Goal: Information Seeking & Learning: Learn about a topic

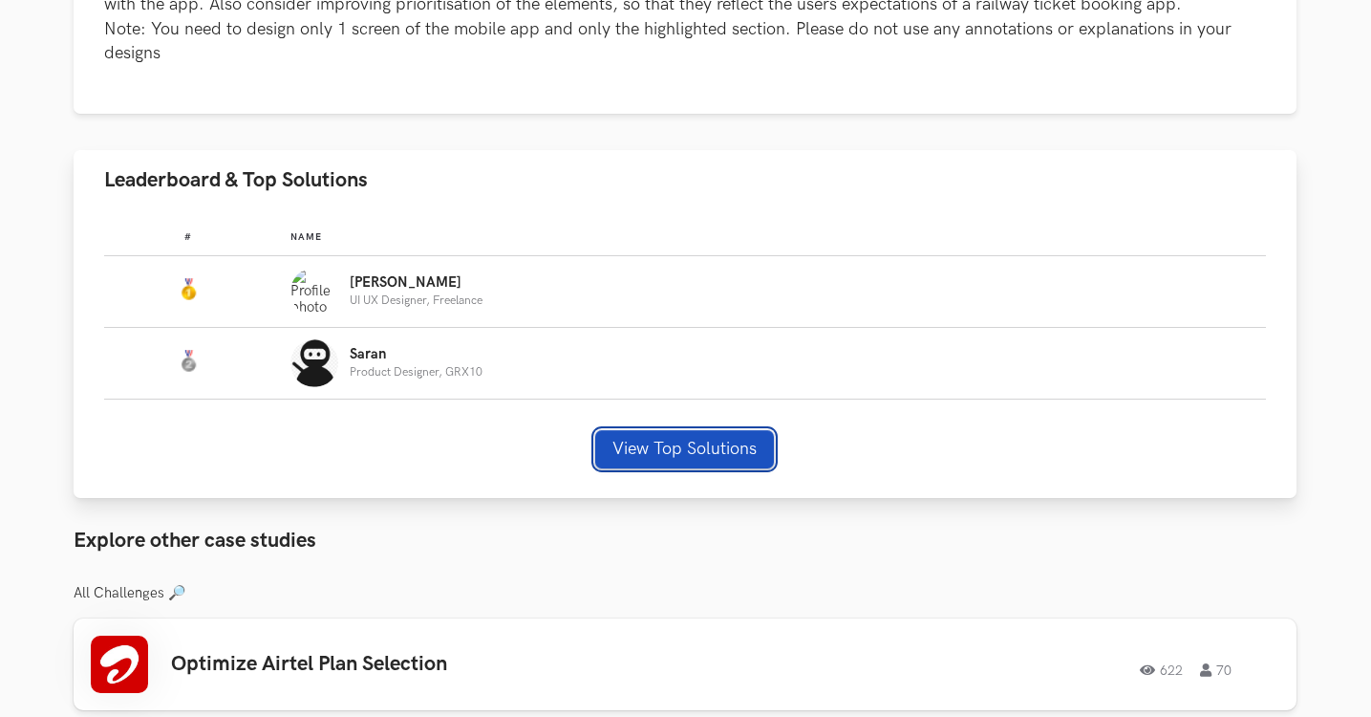
click at [626, 431] on button "View Top Solutions" at bounding box center [684, 449] width 179 height 38
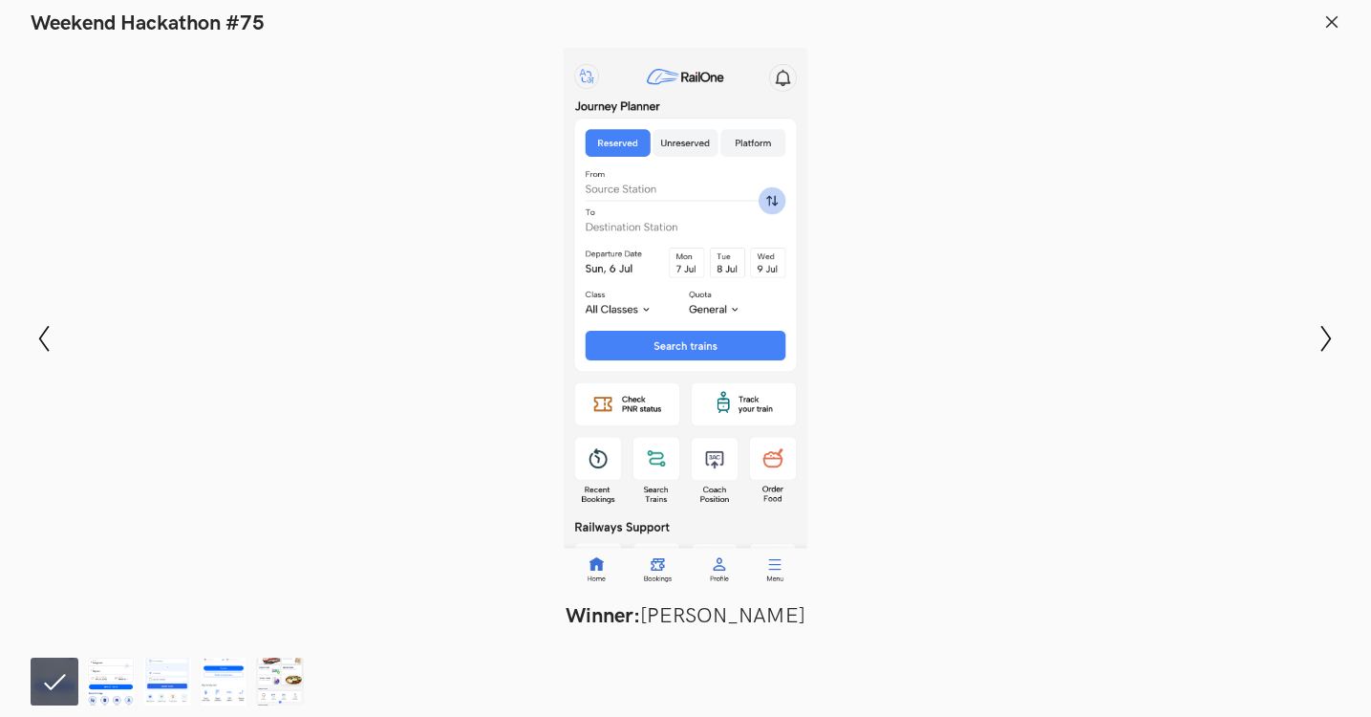
scroll to position [1385, 1]
click at [114, 691] on img at bounding box center [111, 681] width 48 height 48
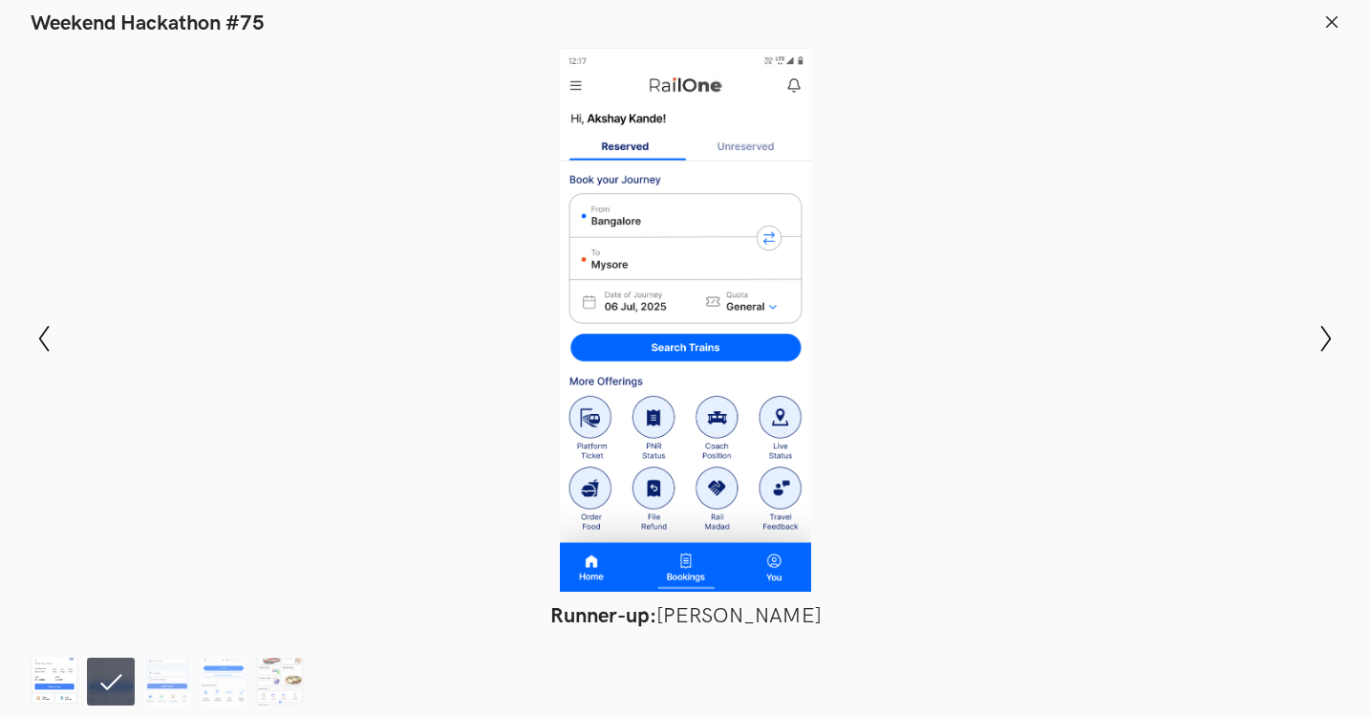
click at [54, 679] on img at bounding box center [55, 681] width 48 height 48
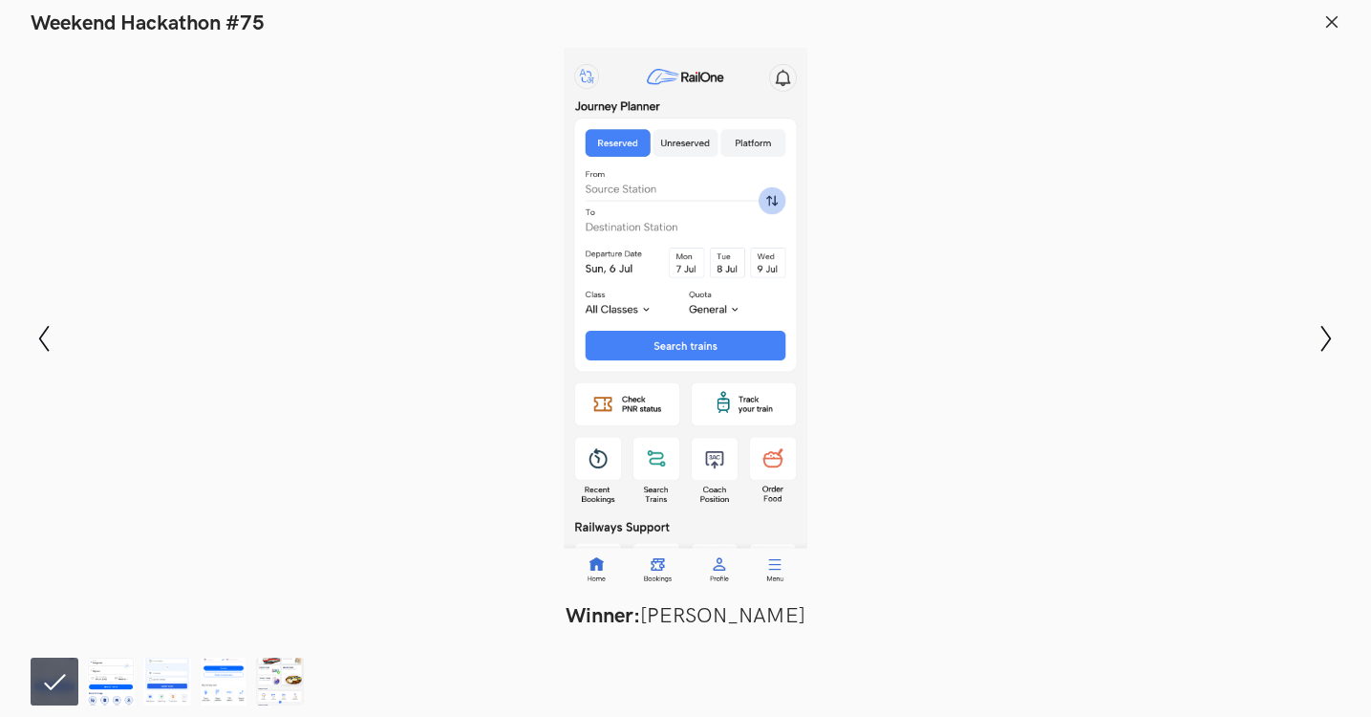
drag, startPoint x: 845, startPoint y: 354, endPoint x: 815, endPoint y: 363, distance: 30.8
click at [840, 357] on div at bounding box center [685, 320] width 1231 height 544
click at [754, 363] on div at bounding box center [685, 320] width 1231 height 544
click at [158, 672] on img at bounding box center [167, 681] width 48 height 48
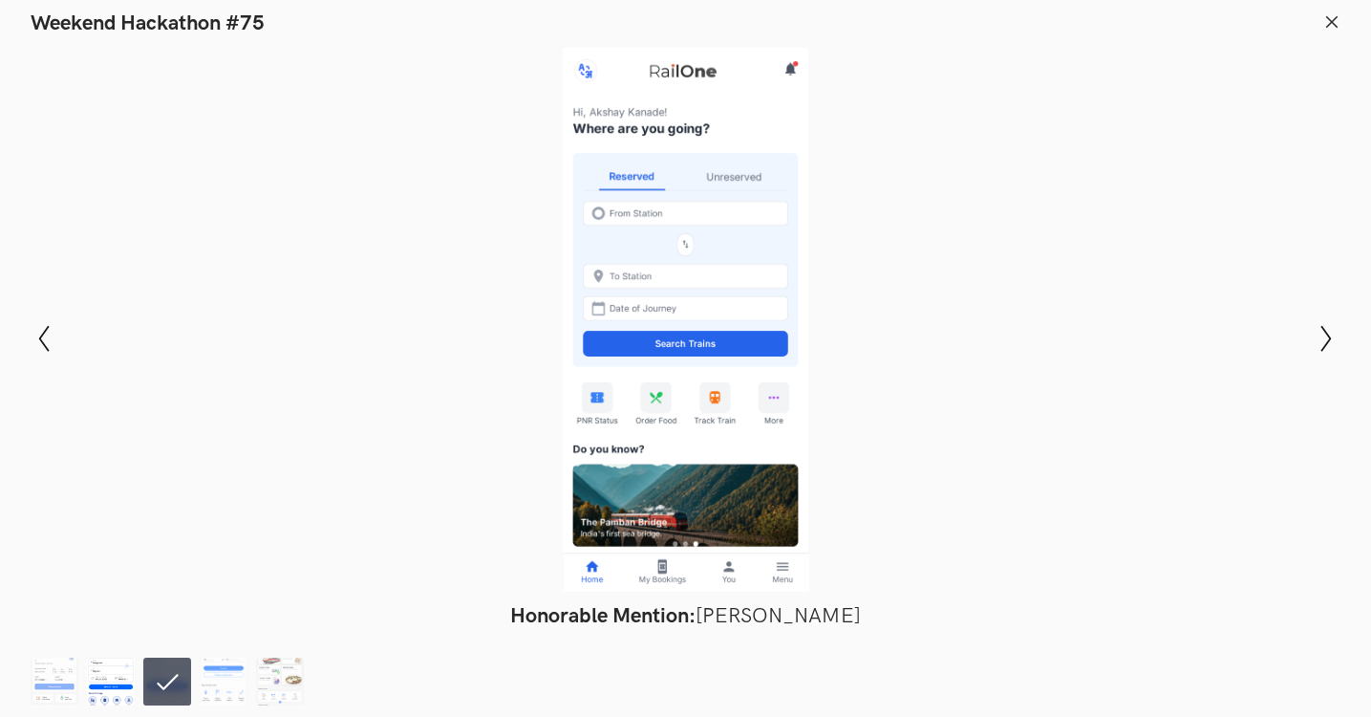
click at [134, 675] on img at bounding box center [111, 681] width 48 height 48
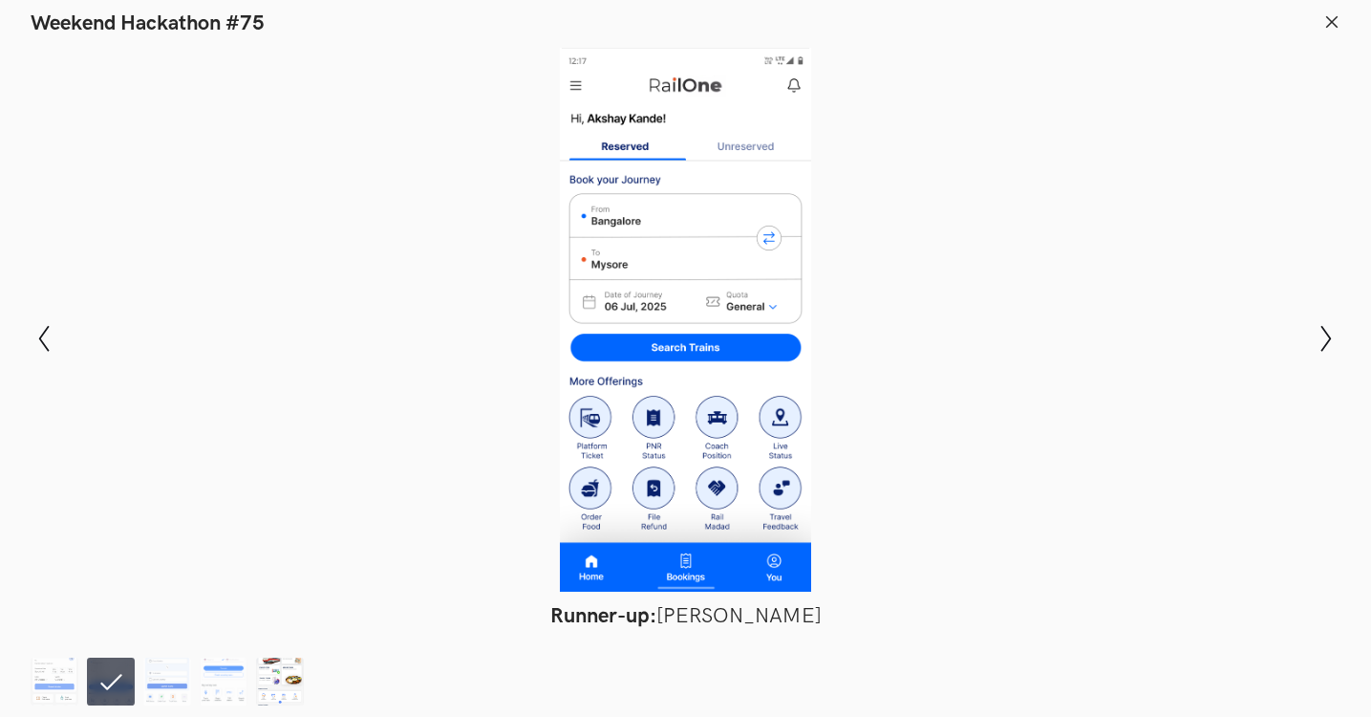
click at [264, 672] on img at bounding box center [280, 681] width 48 height 48
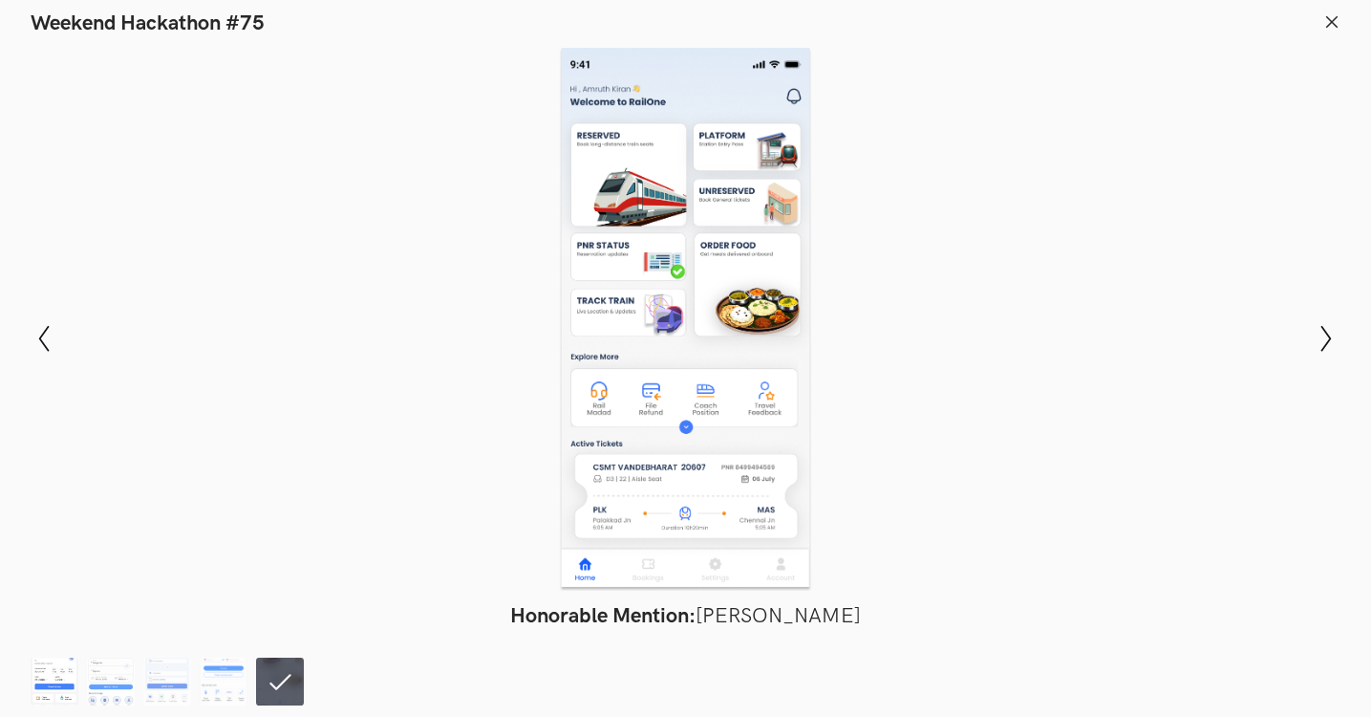
click at [36, 677] on img at bounding box center [55, 681] width 48 height 48
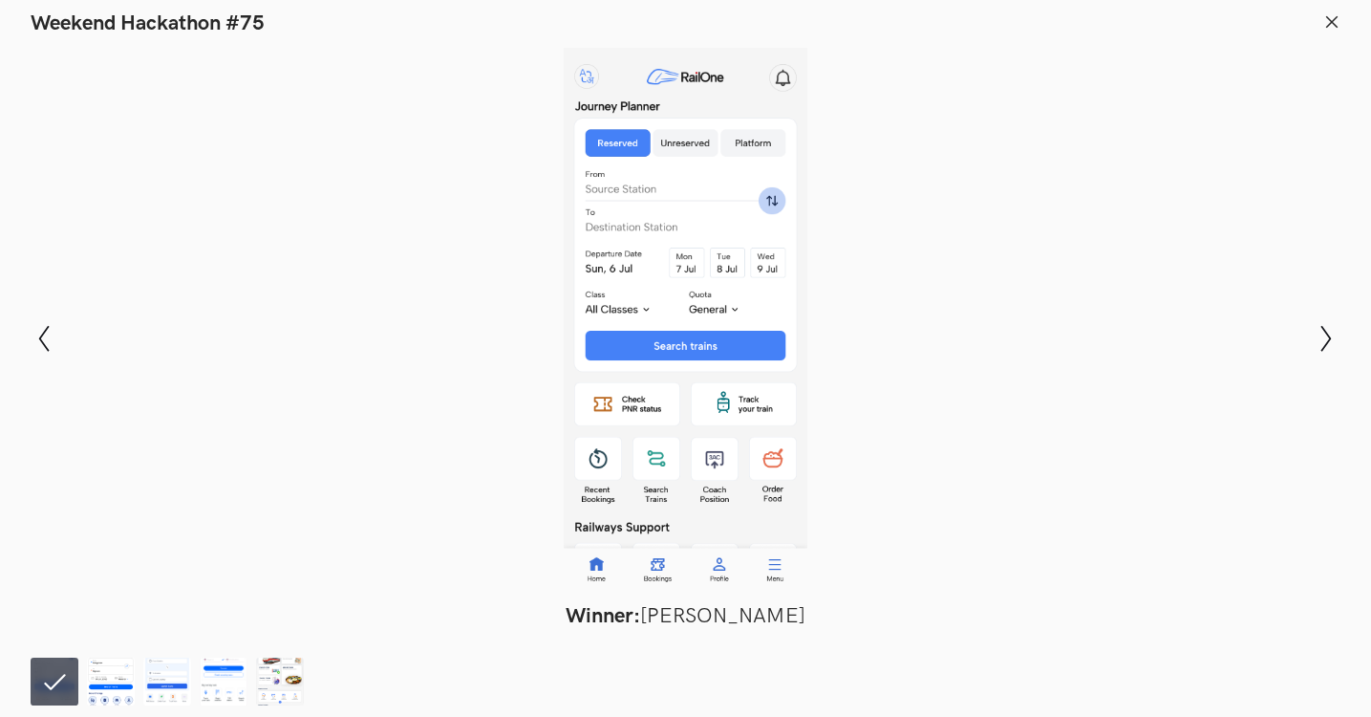
scroll to position [1290, 1]
click at [118, 672] on img at bounding box center [111, 681] width 48 height 48
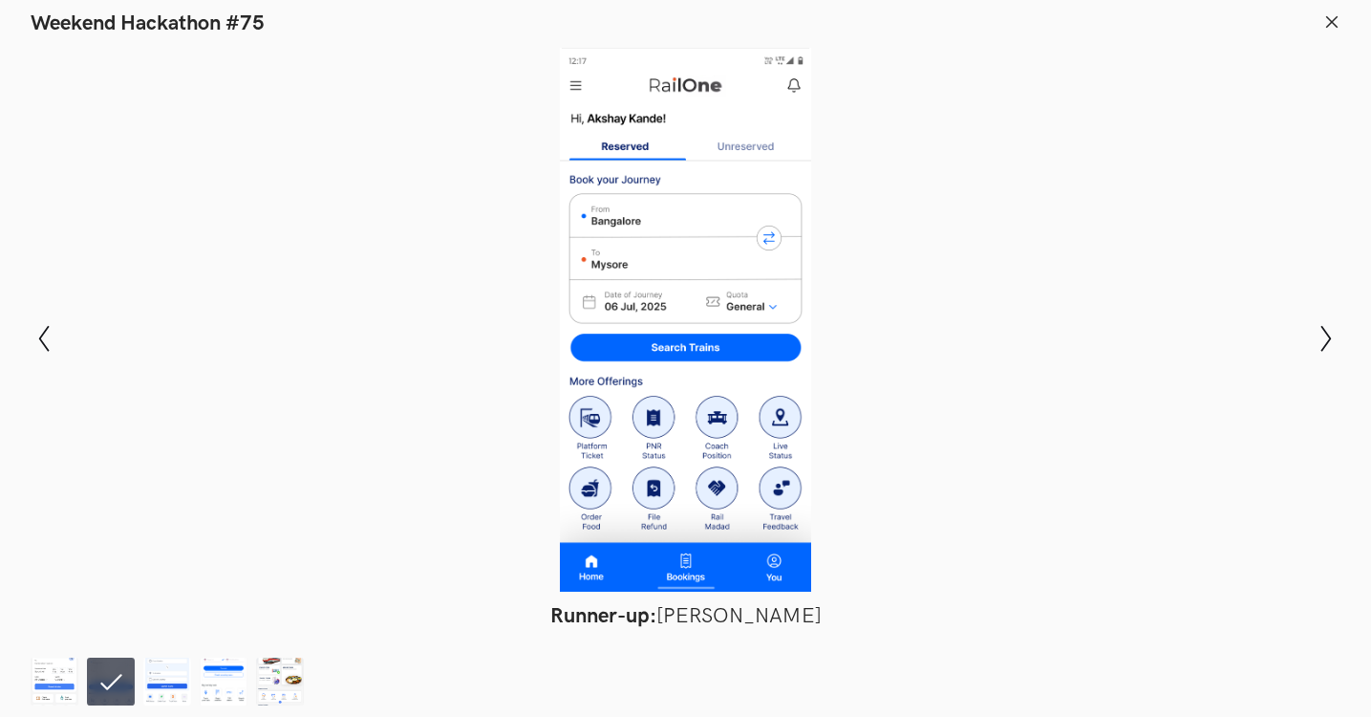
click at [25, 689] on footer at bounding box center [685, 678] width 1371 height 76
click at [34, 679] on img at bounding box center [55, 681] width 48 height 48
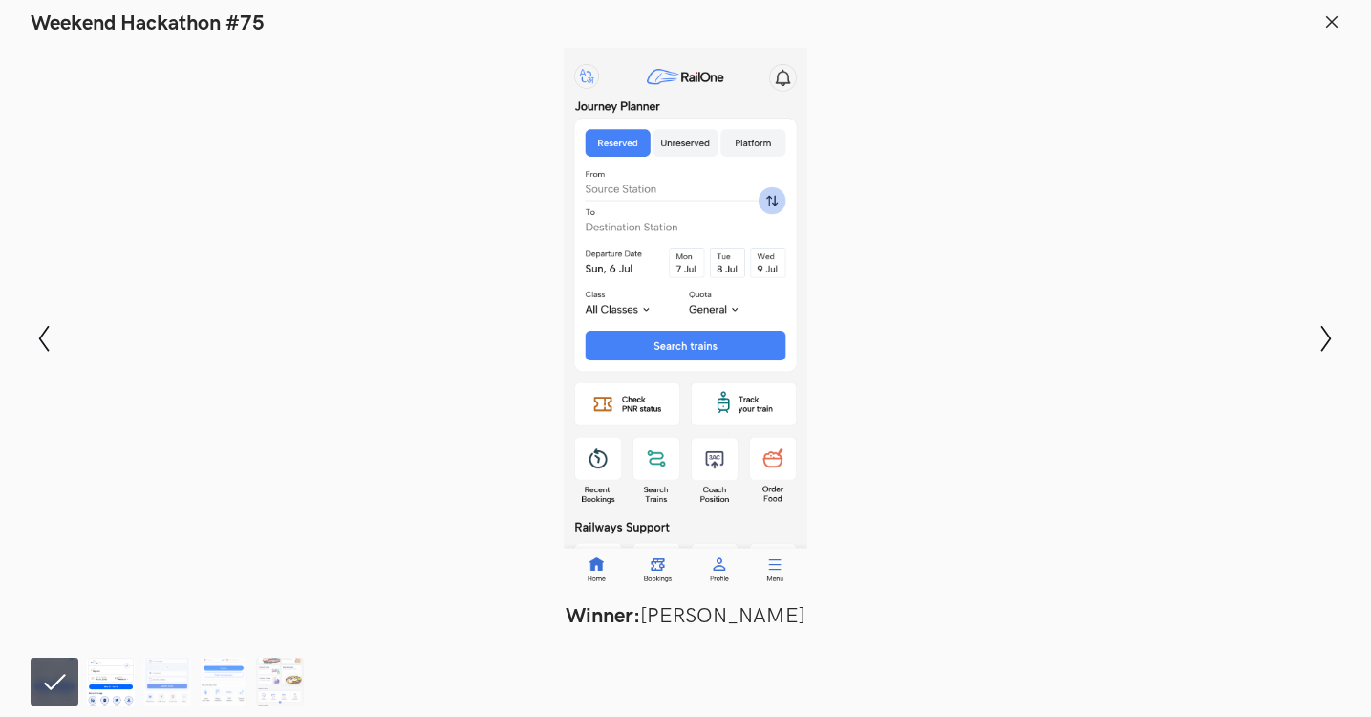
click at [101, 668] on img at bounding box center [111, 681] width 48 height 48
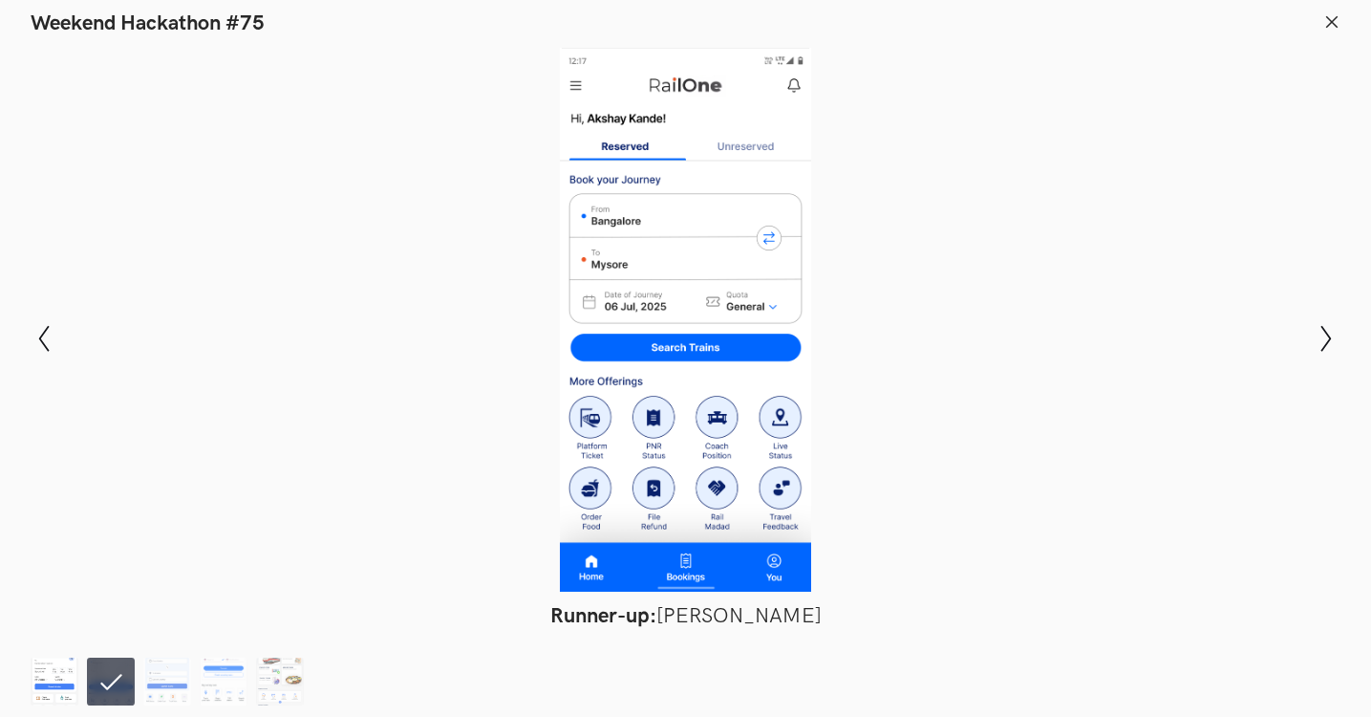
click at [70, 688] on img at bounding box center [55, 681] width 48 height 48
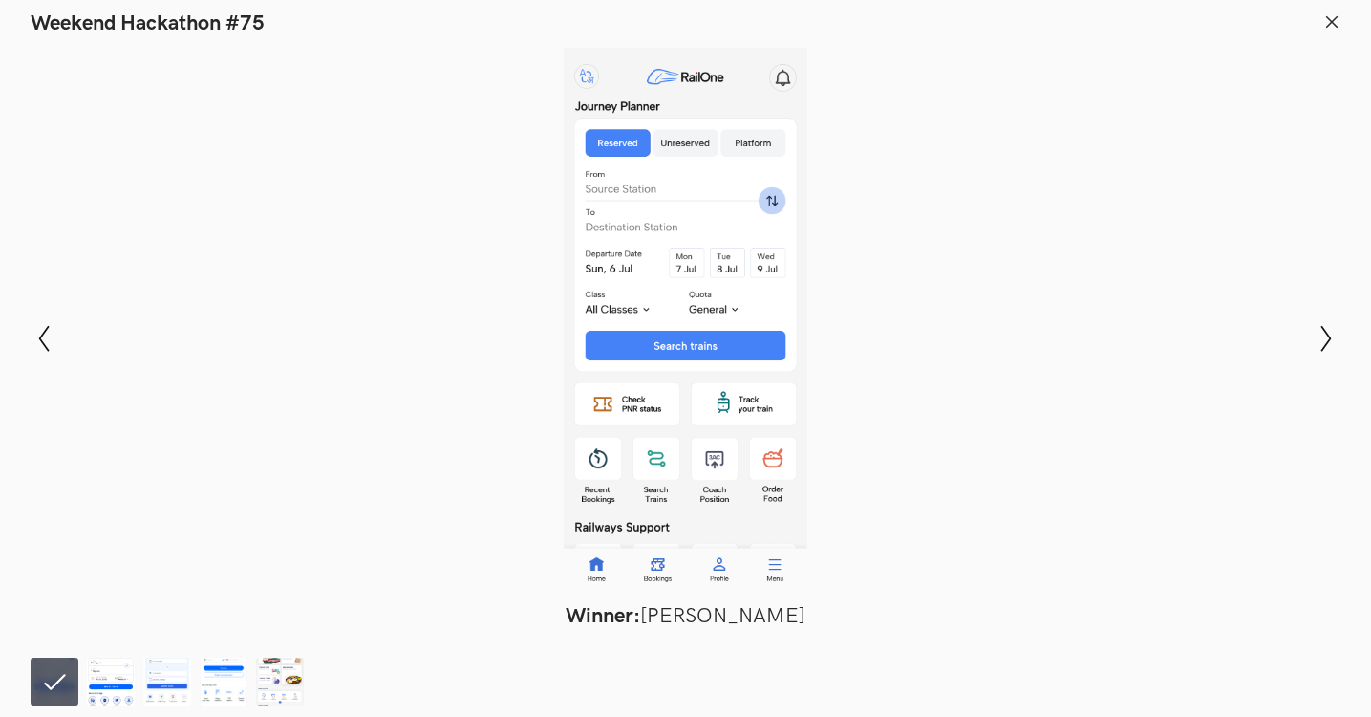
scroll to position [2554, 1]
click at [1337, 35] on header "Weekend Hackathon #75" at bounding box center [685, 18] width 1371 height 36
click at [1334, 21] on icon at bounding box center [1331, 21] width 17 height 17
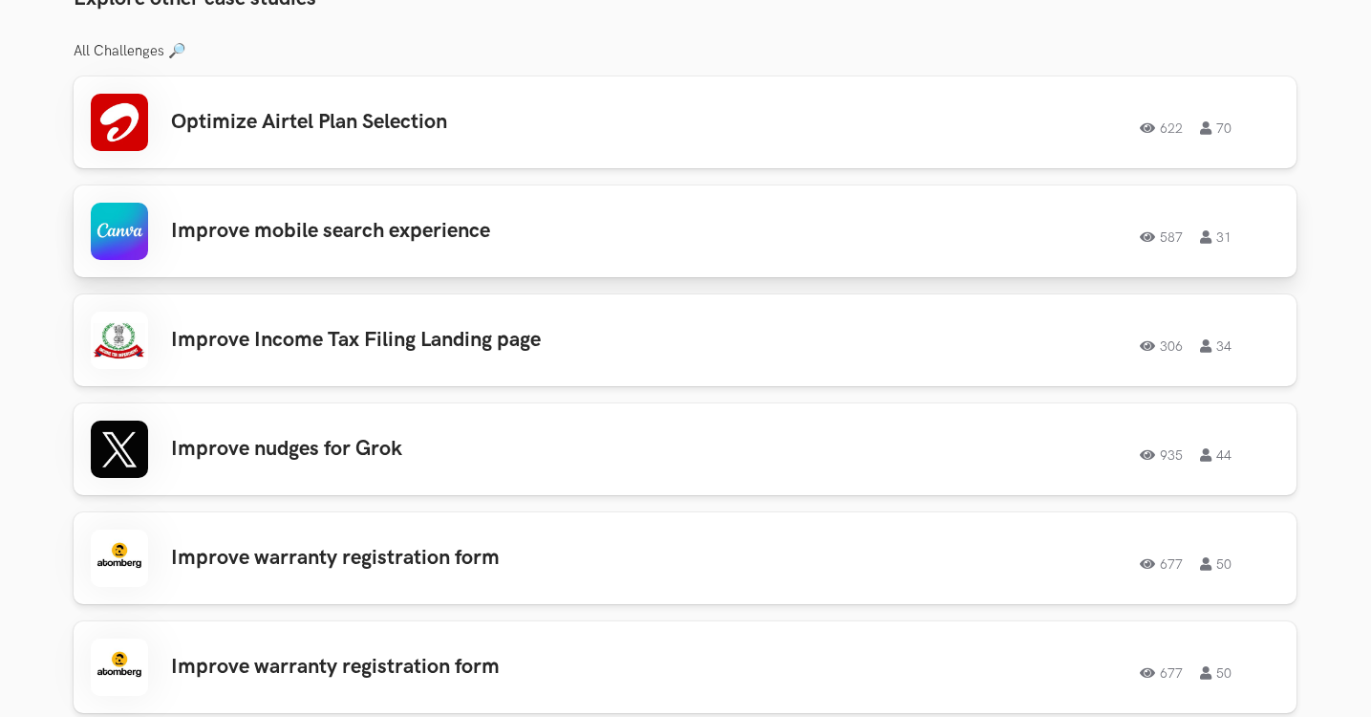
scroll to position [1547, 1]
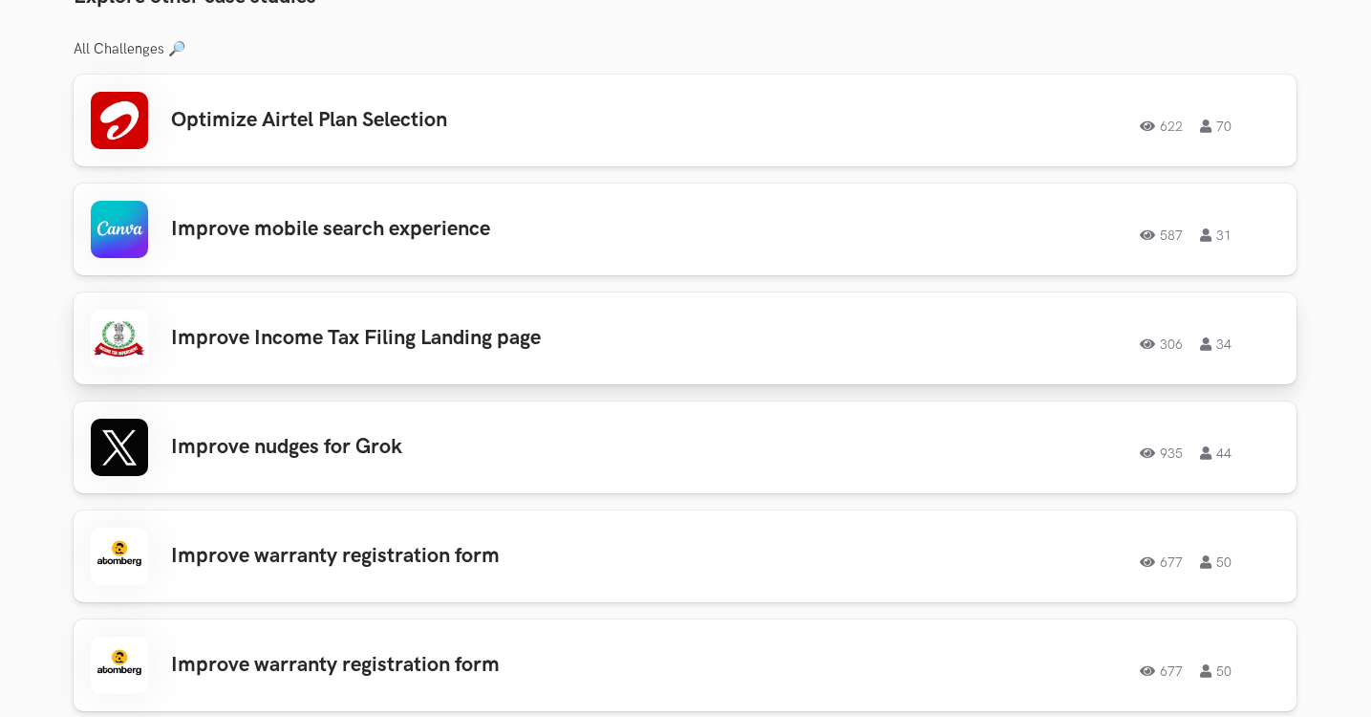
click at [569, 333] on div "Improve Income Tax Filing Landing page 306 34 306 34" at bounding box center [685, 338] width 1188 height 57
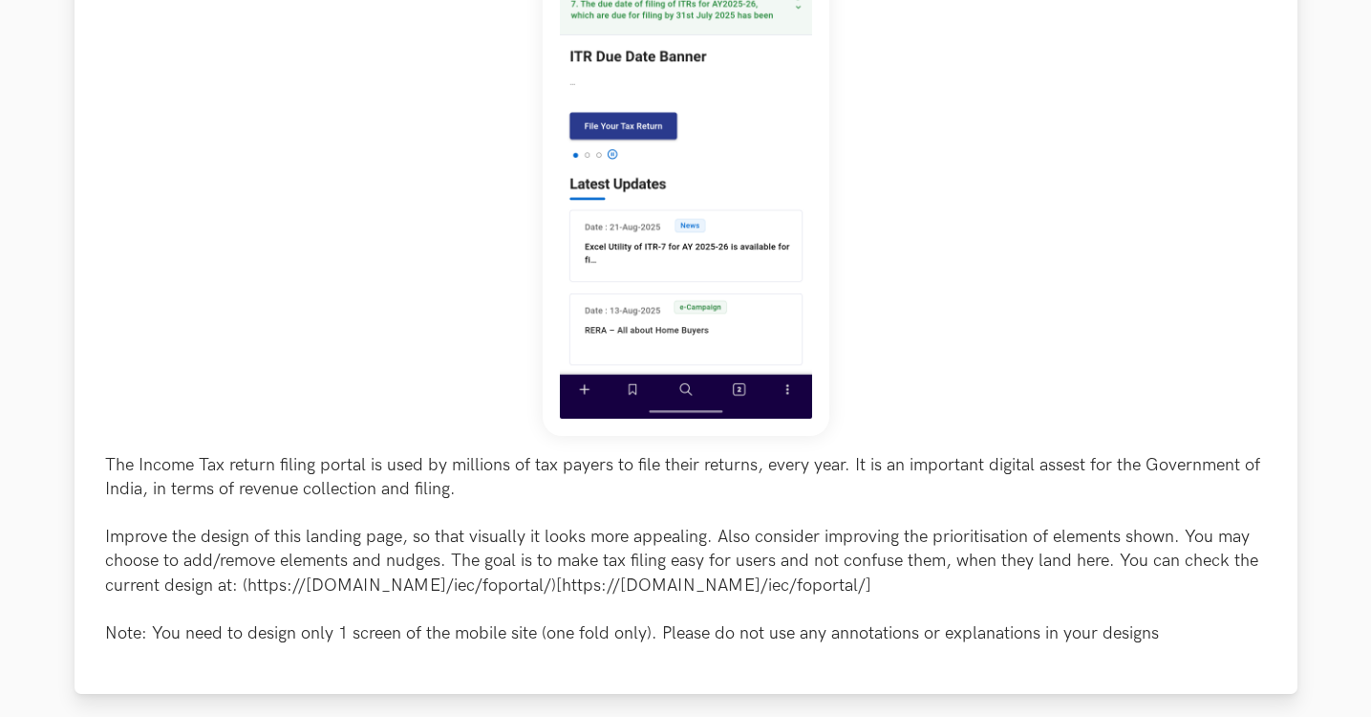
scroll to position [449, 0]
